Goal: Task Accomplishment & Management: Complete application form

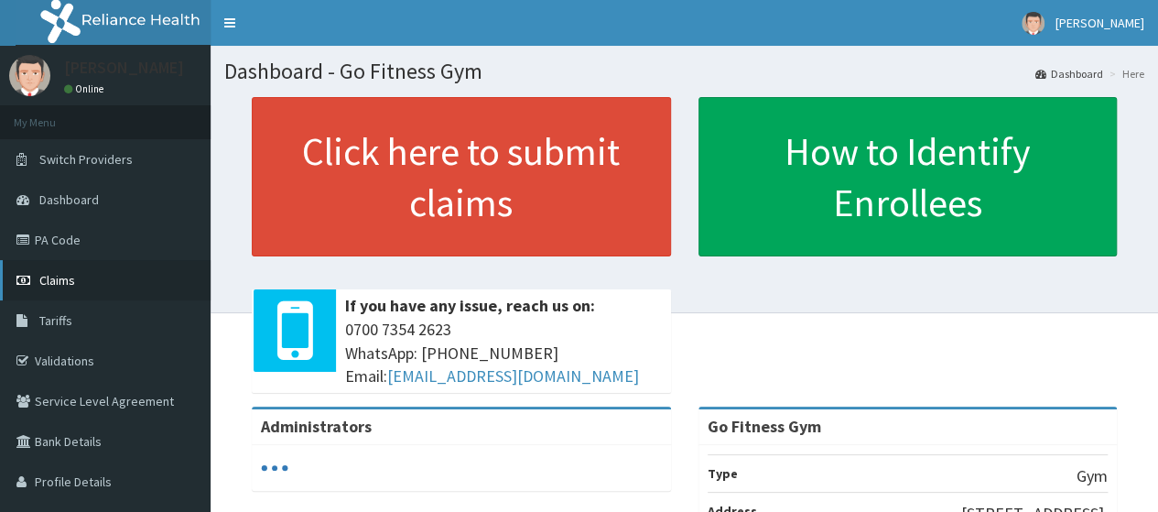
click at [85, 281] on link "Claims" at bounding box center [105, 280] width 211 height 40
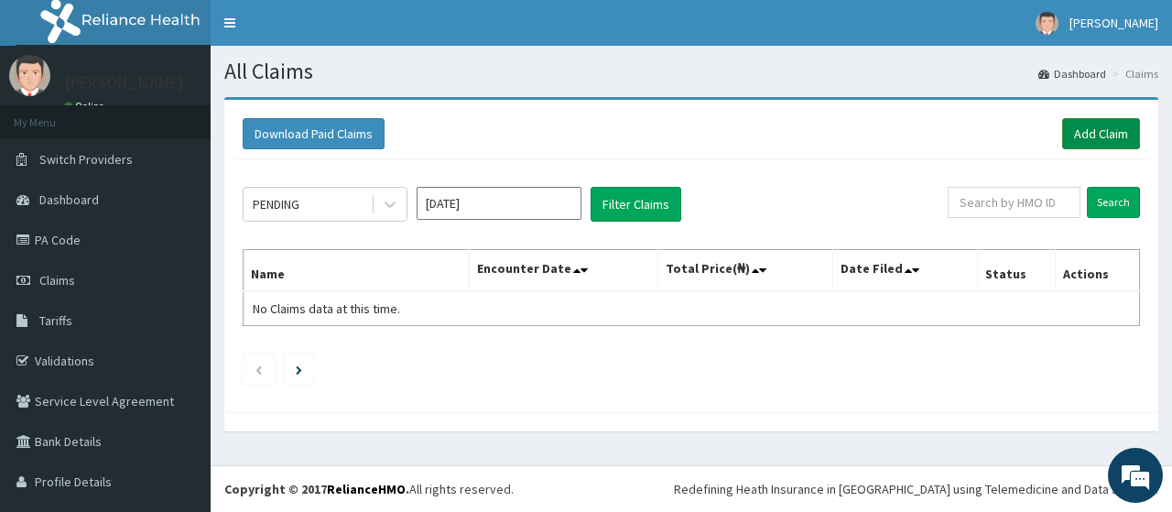
click at [1084, 134] on link "Add Claim" at bounding box center [1101, 133] width 78 height 31
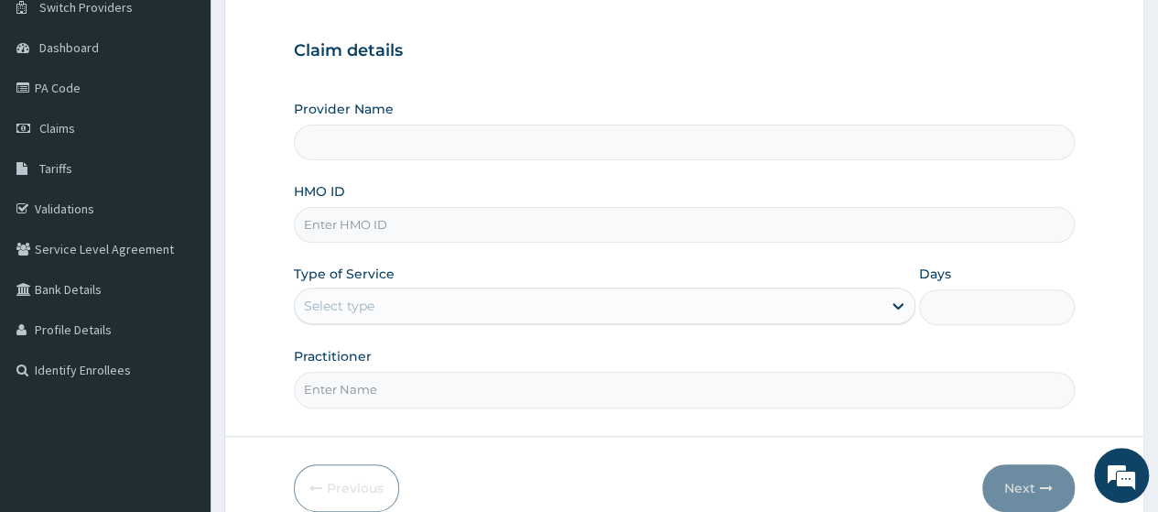
scroll to position [215, 0]
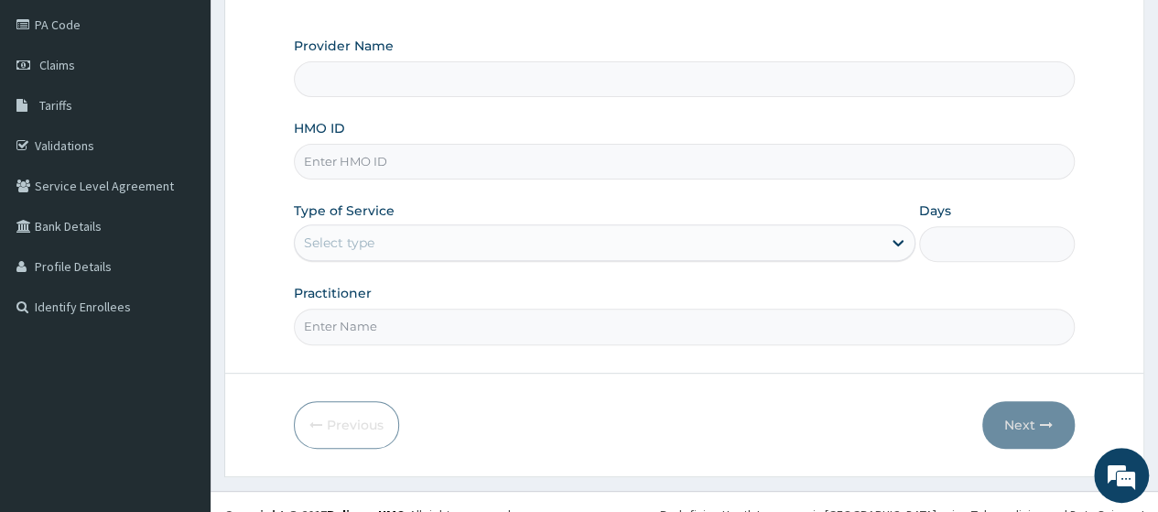
click at [370, 160] on input "HMO ID" at bounding box center [684, 162] width 781 height 36
type input "shu"
type input "Go Fitness Gym"
type input "1"
type input "s"
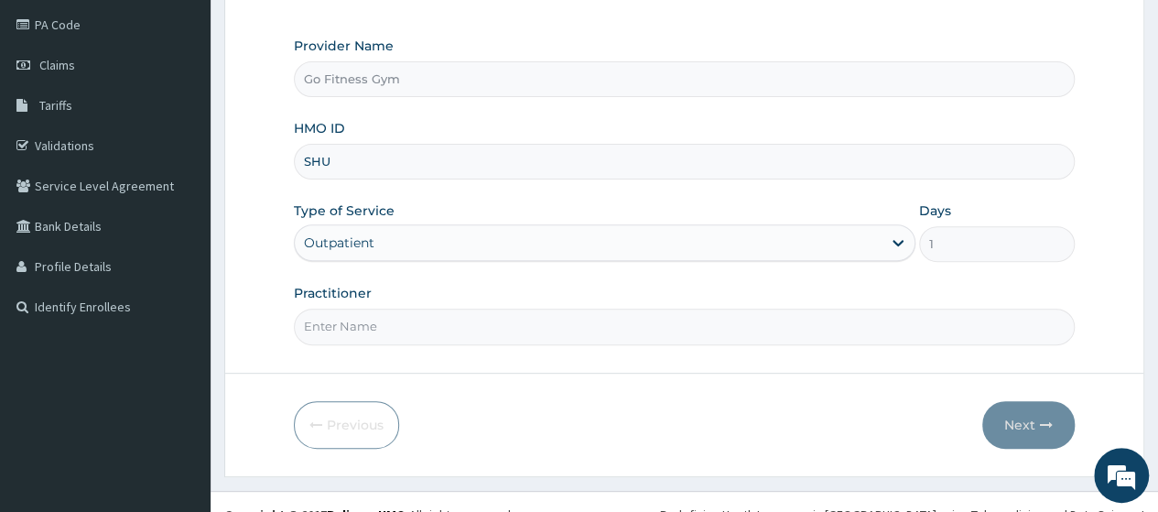
scroll to position [0, 0]
type input "SHU/10007/A"
click at [417, 325] on input "Practitioner" at bounding box center [684, 327] width 781 height 36
type input "Gofitness centre"
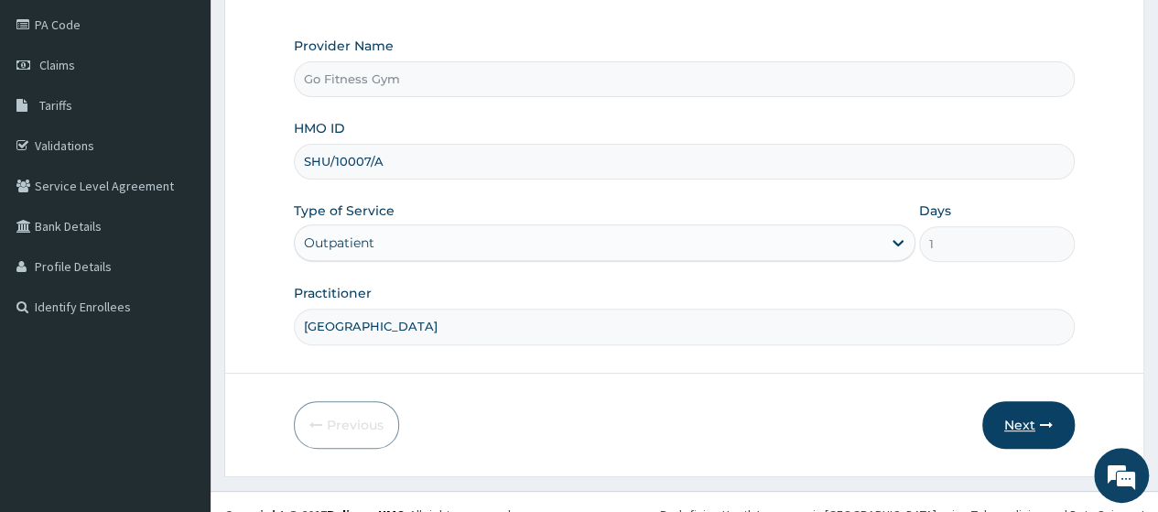
click at [1002, 417] on button "Next" at bounding box center [1028, 425] width 92 height 48
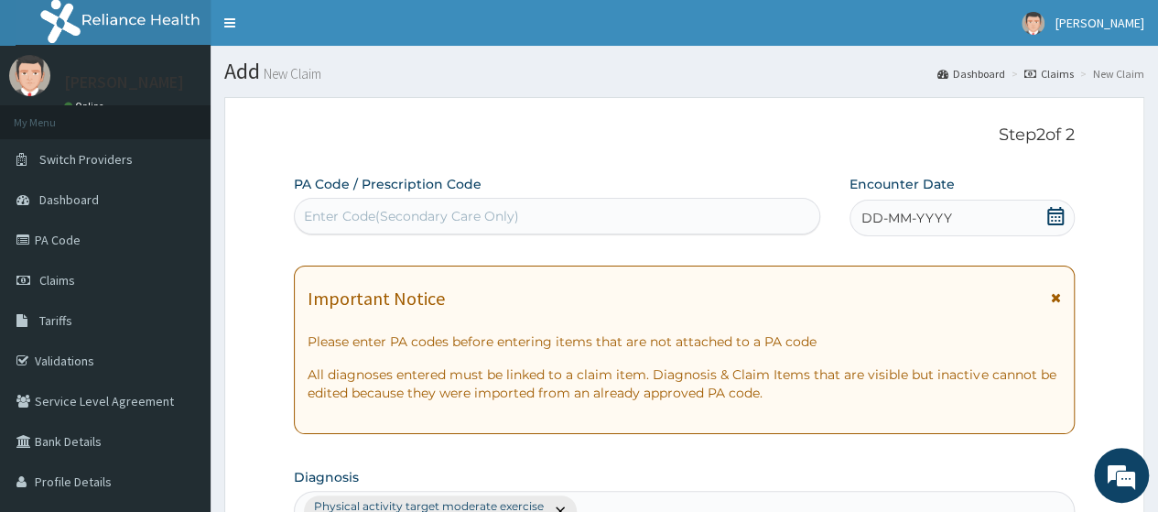
click at [443, 199] on div "Enter Code(Secondary Care Only)" at bounding box center [557, 216] width 526 height 37
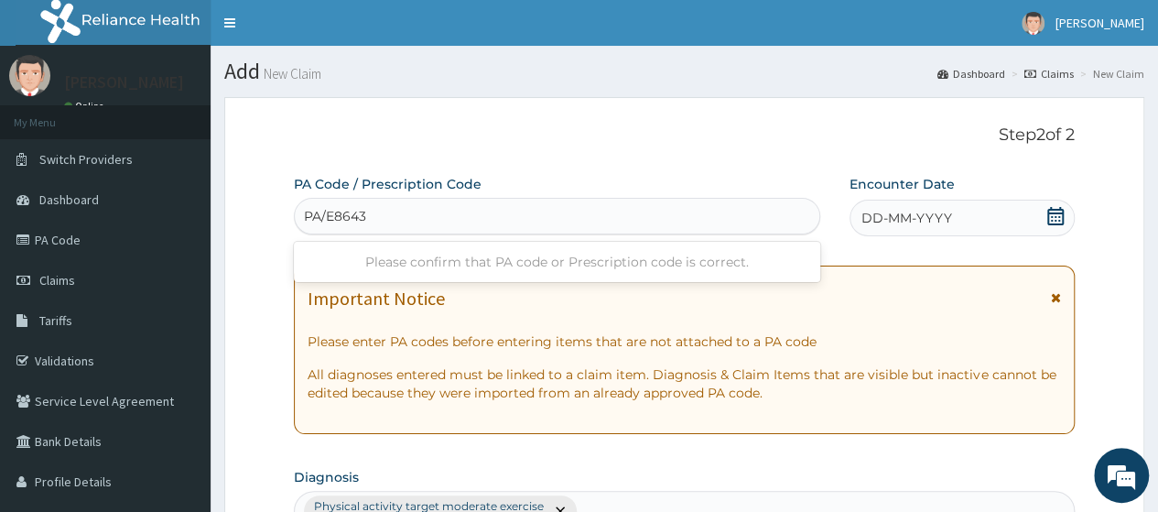
type input "PA/E8643C"
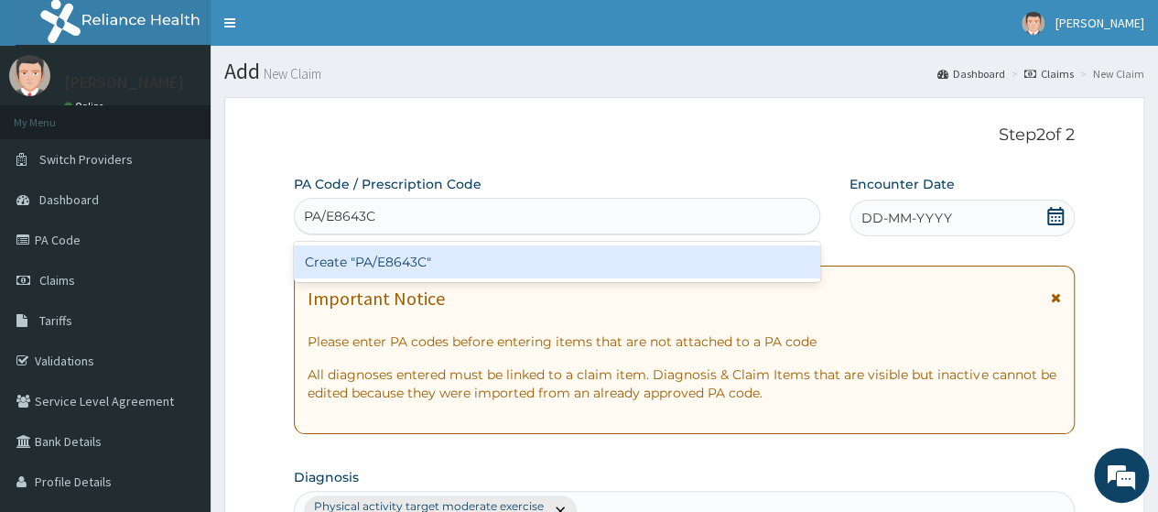
click at [551, 259] on div "Create "PA/E8643C"" at bounding box center [557, 261] width 526 height 33
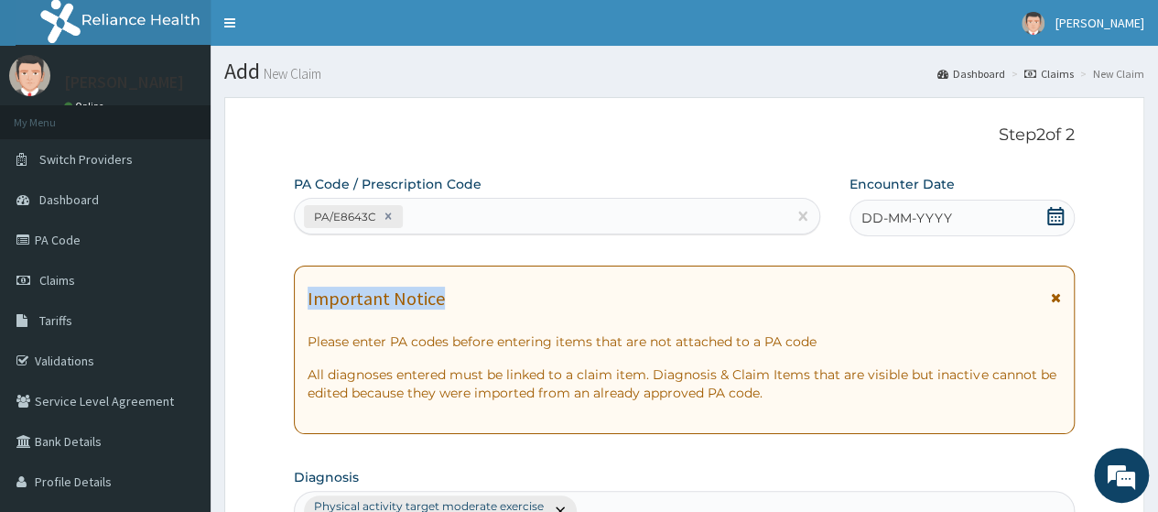
drag, startPoint x: 551, startPoint y: 259, endPoint x: 1013, endPoint y: 230, distance: 462.4
click at [1055, 220] on icon at bounding box center [1055, 216] width 18 height 18
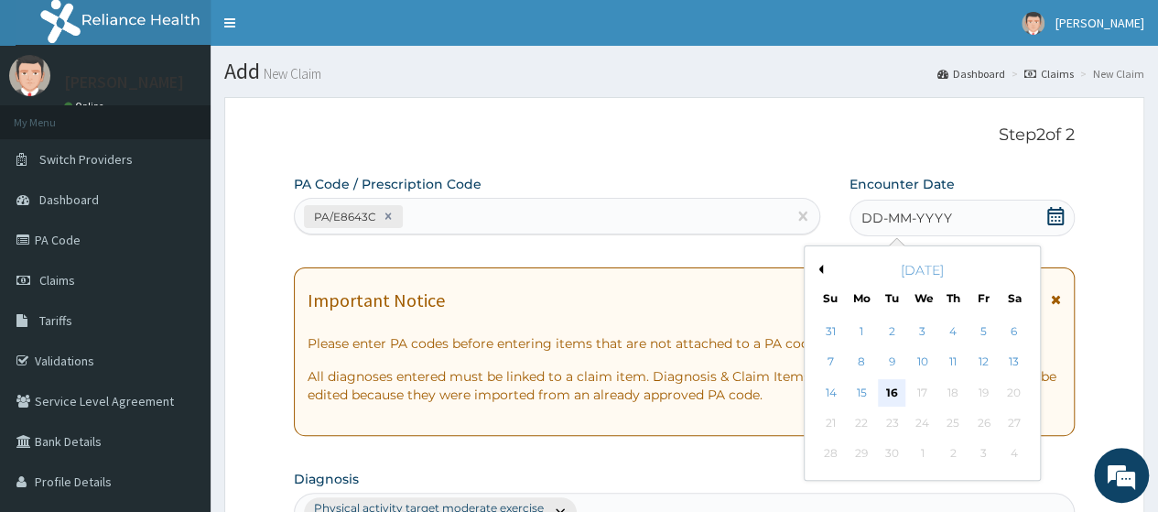
click at [892, 387] on div "16" at bounding box center [891, 392] width 27 height 27
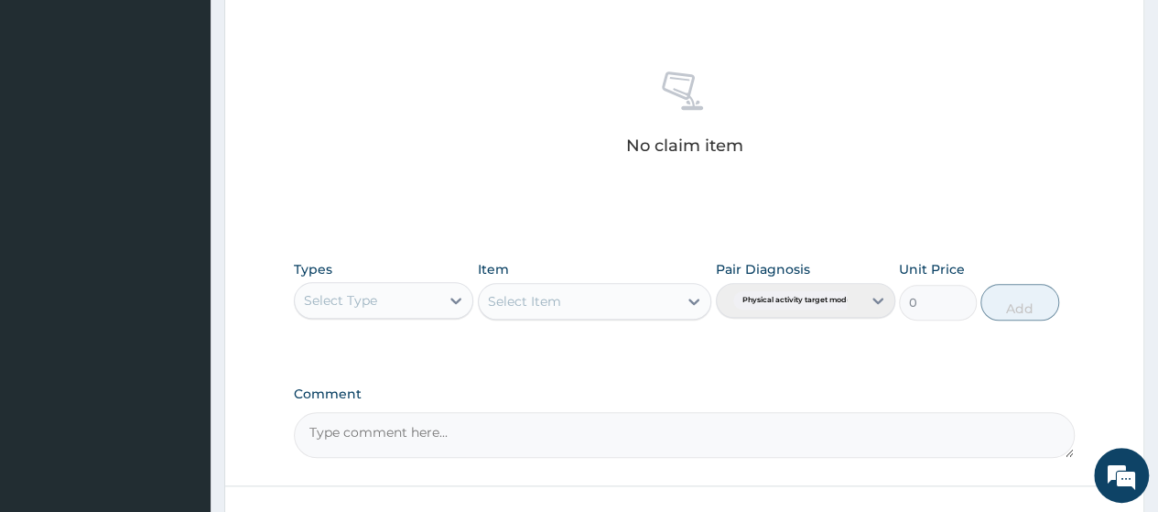
scroll to position [805, 0]
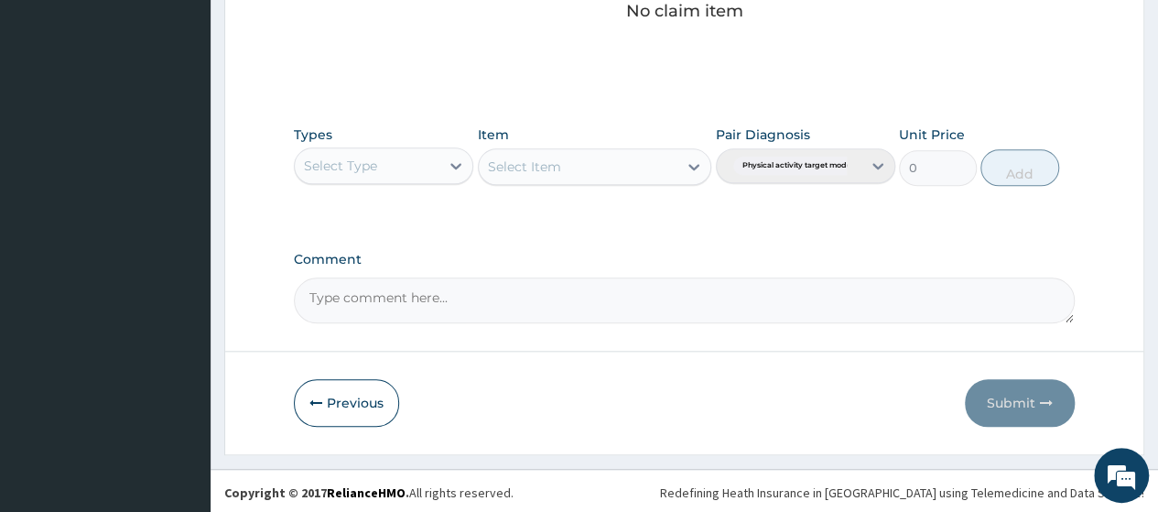
click at [349, 142] on div "Types Select Type" at bounding box center [383, 155] width 179 height 60
click at [371, 165] on div "Select Type" at bounding box center [340, 166] width 73 height 18
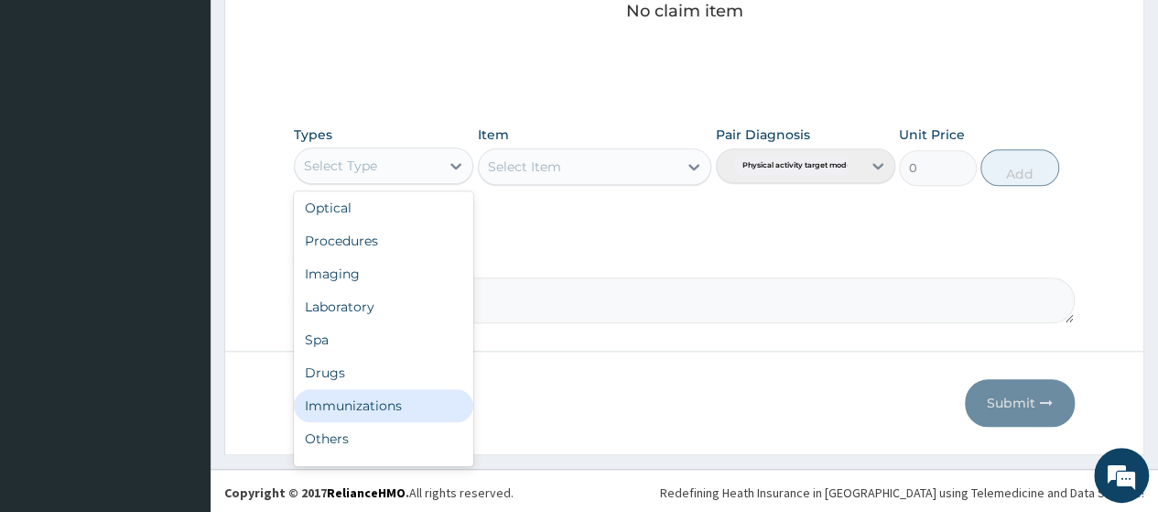
scroll to position [62, 0]
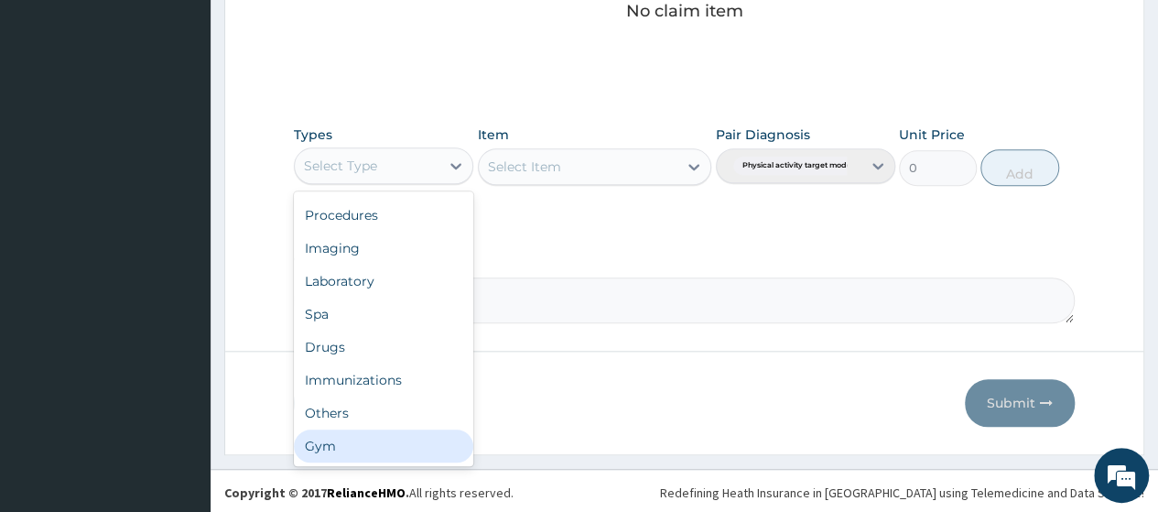
click at [427, 442] on div "Gym" at bounding box center [383, 445] width 179 height 33
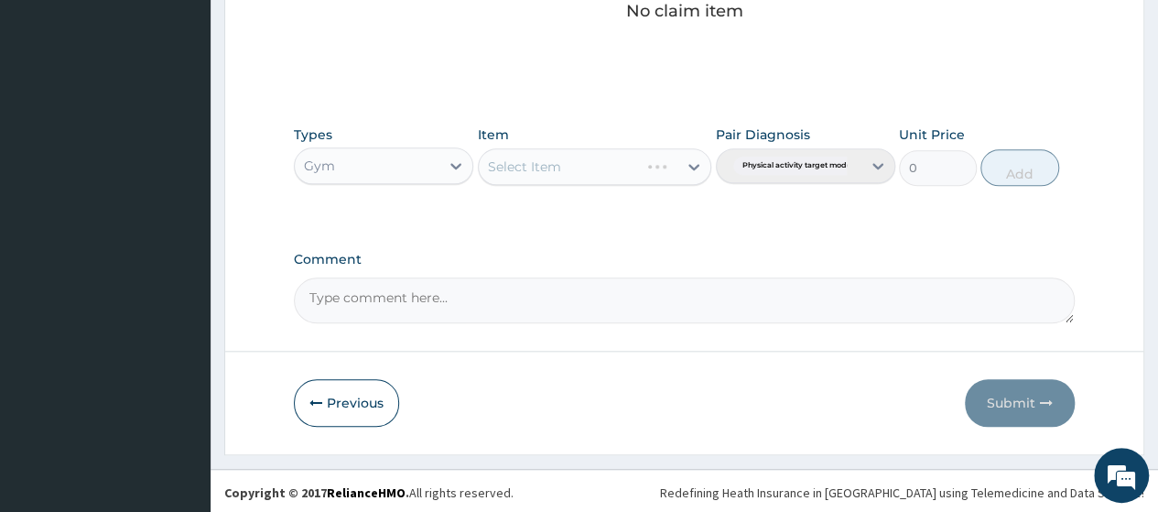
click at [657, 178] on div "Select Item" at bounding box center [595, 166] width 234 height 37
click at [650, 175] on div "Select Item" at bounding box center [579, 166] width 200 height 29
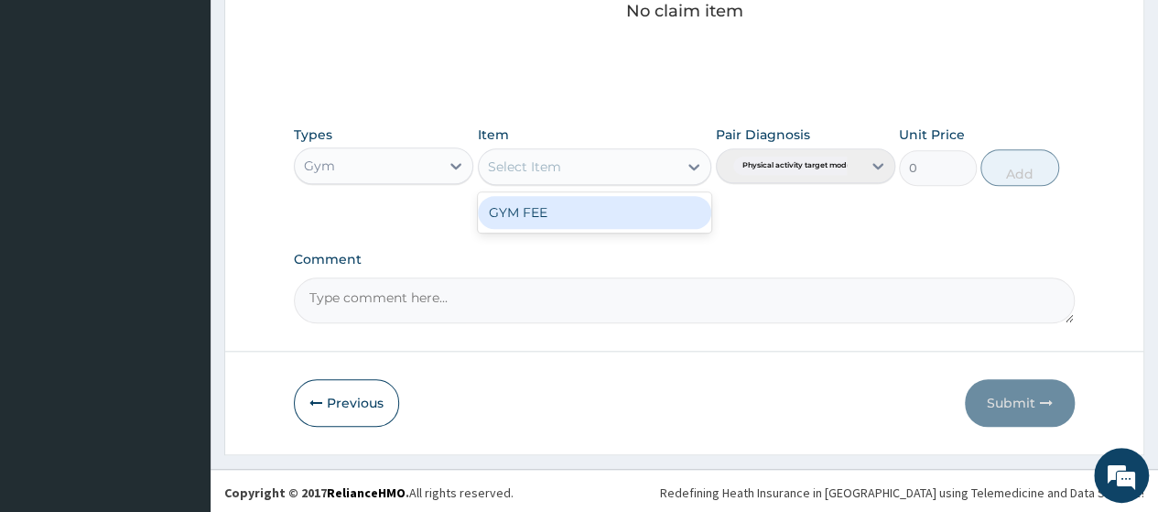
click at [615, 220] on div "GYM FEE" at bounding box center [595, 212] width 234 height 33
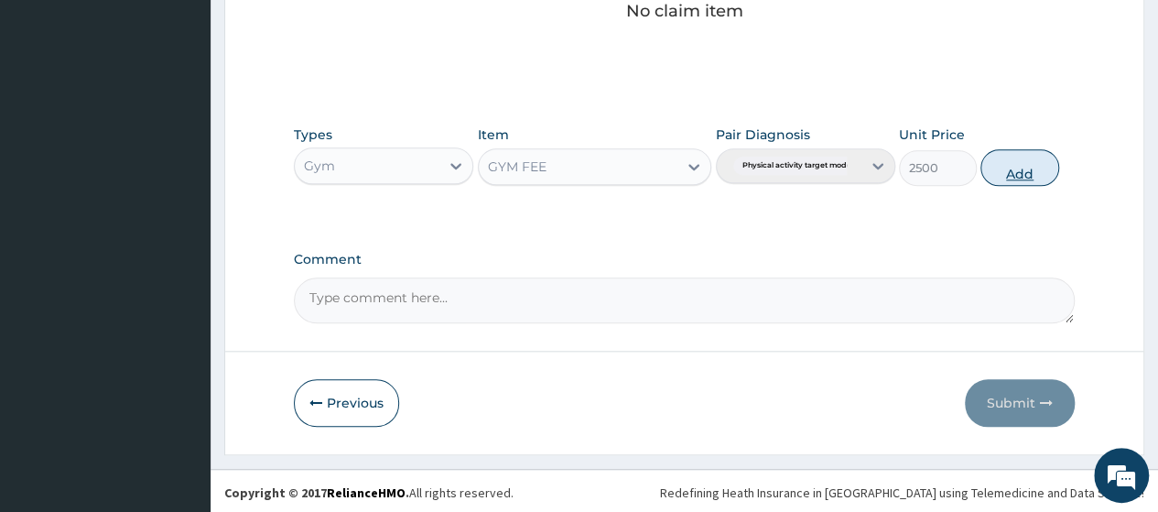
click at [1030, 163] on button "Add" at bounding box center [1020, 167] width 78 height 37
type input "0"
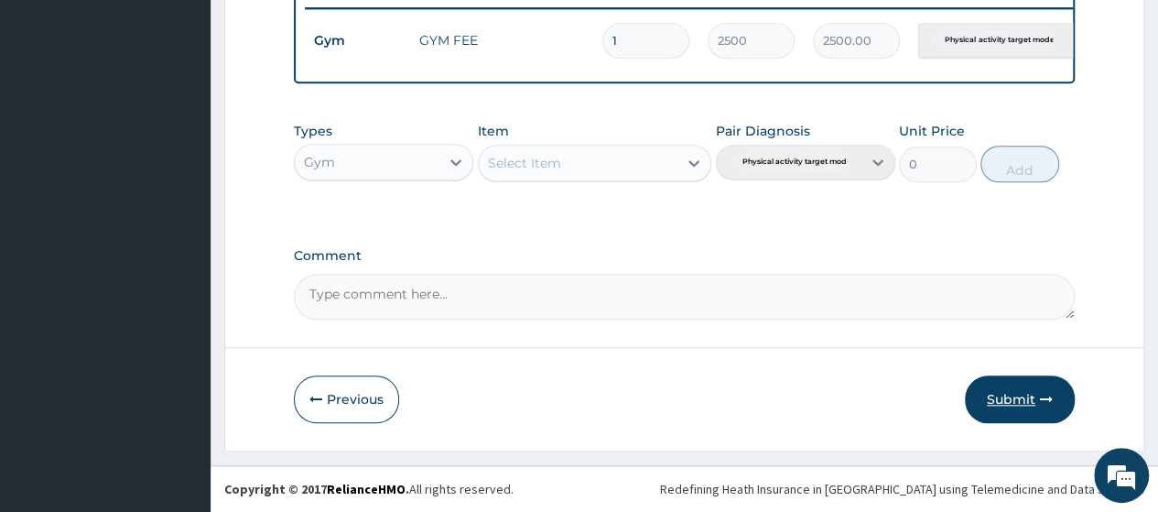
click at [1003, 418] on button "Submit" at bounding box center [1020, 399] width 110 height 48
